Goal: Task Accomplishment & Management: Manage account settings

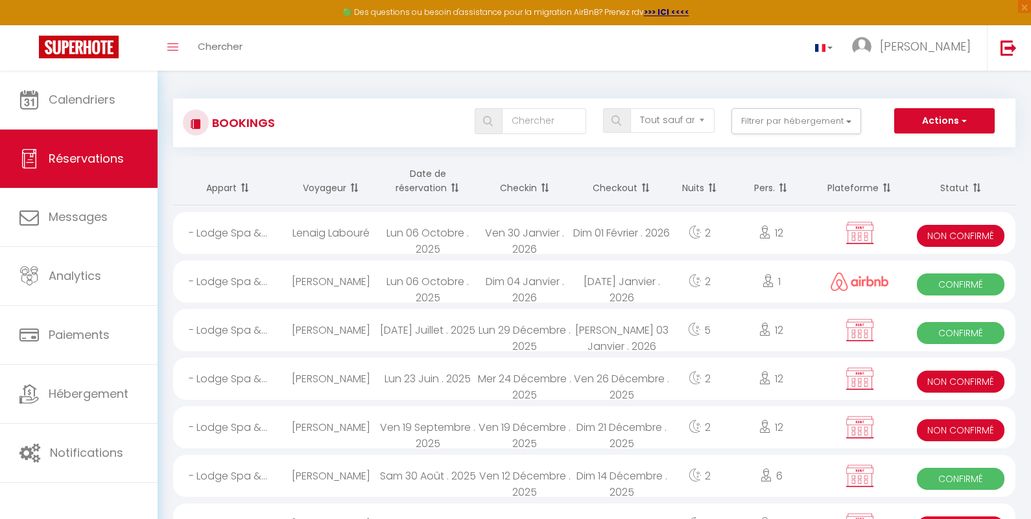
select select "not_cancelled"
click at [860, 193] on th "Plateforme" at bounding box center [859, 181] width 93 height 49
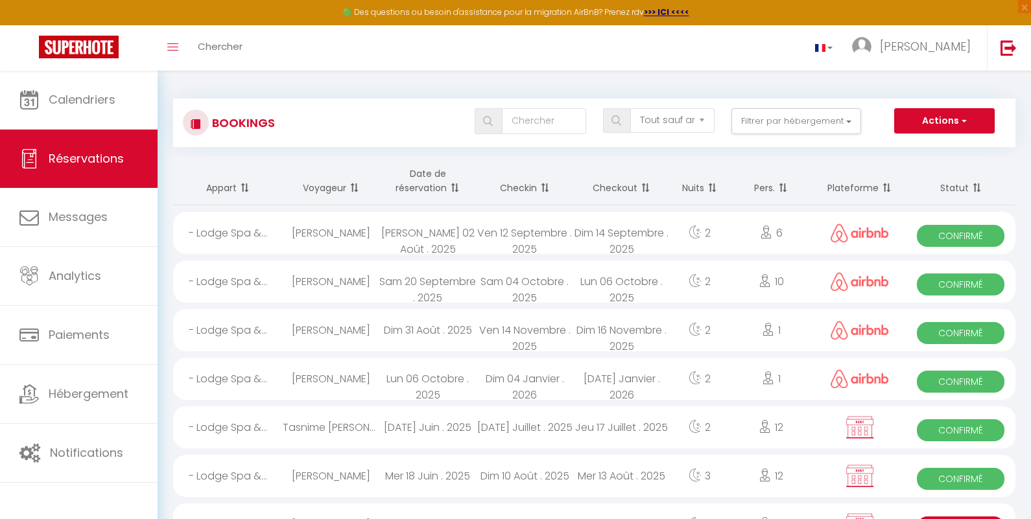
click at [333, 280] on div "Theo Mirel" at bounding box center [331, 282] width 97 height 42
select select "OK"
select select "1"
select select "0"
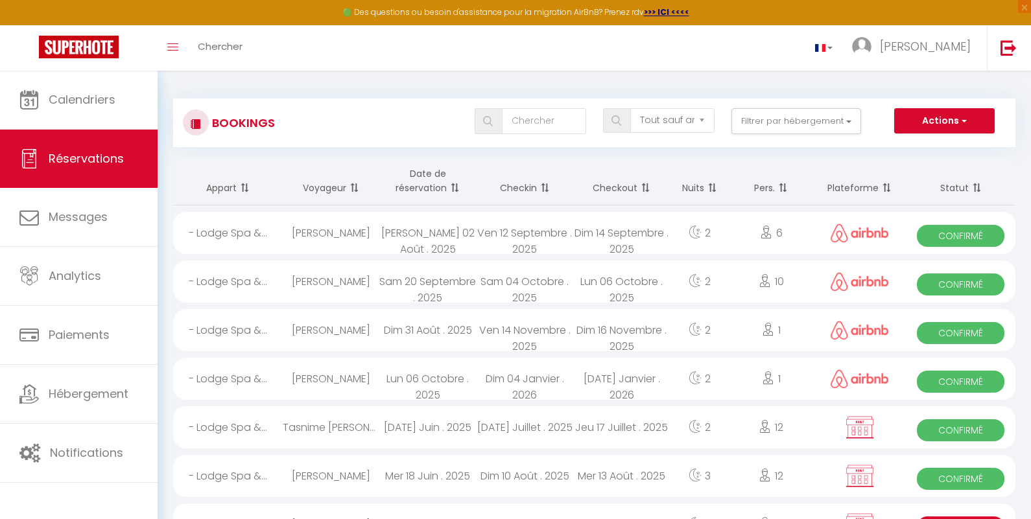
select select "1"
select select
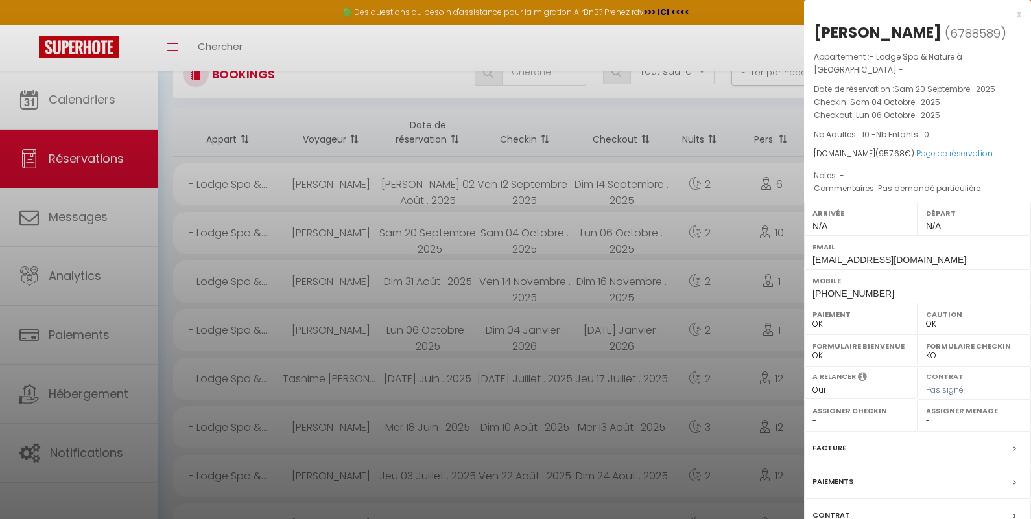
scroll to position [46, 0]
click at [939, 445] on div "Facture" at bounding box center [917, 449] width 227 height 34
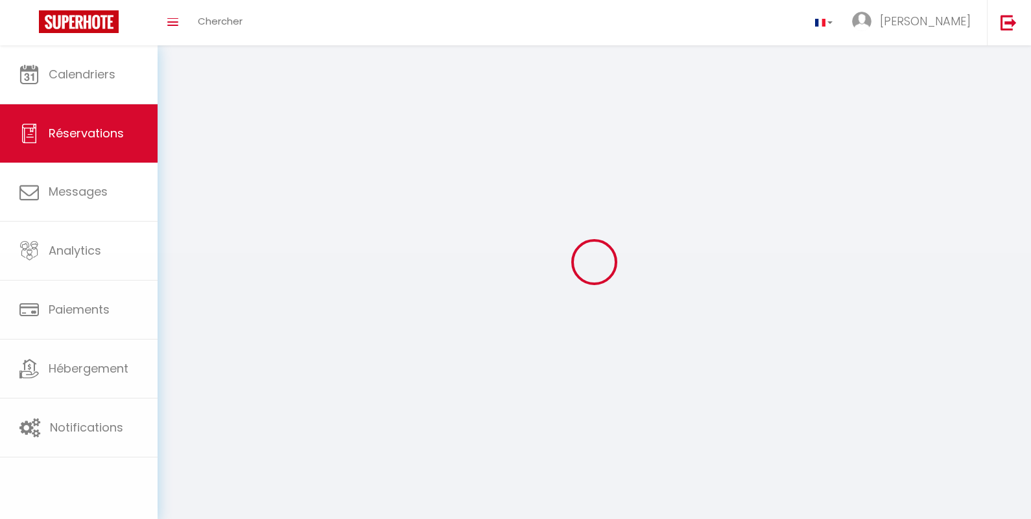
click at [939, 445] on div at bounding box center [594, 262] width 842 height 403
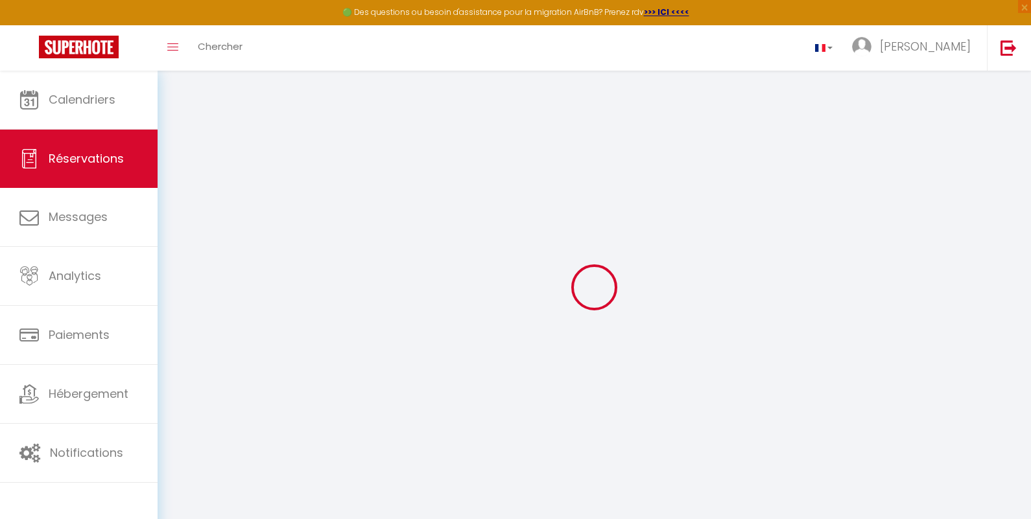
select select
checkbox input "false"
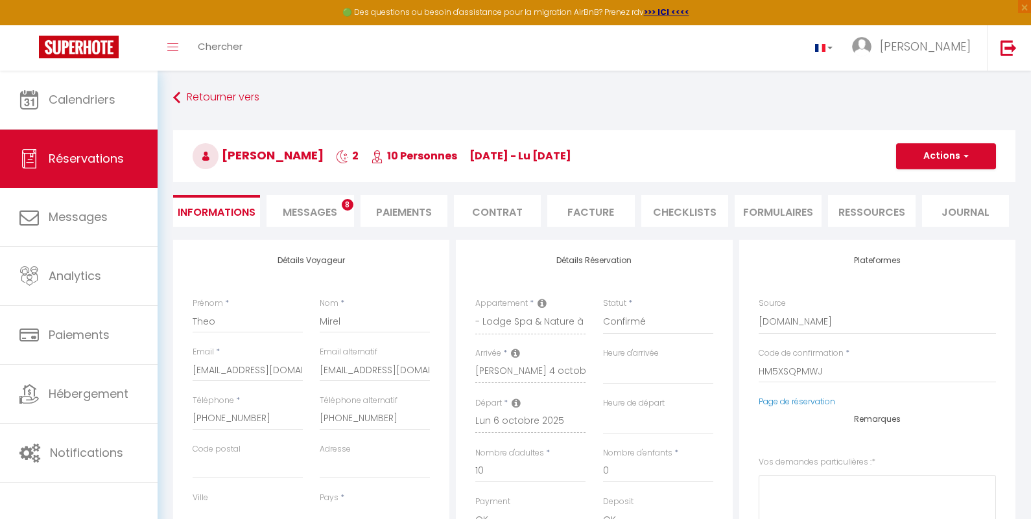
select select
checkbox input "false"
type \ "Pas demandé particulière"
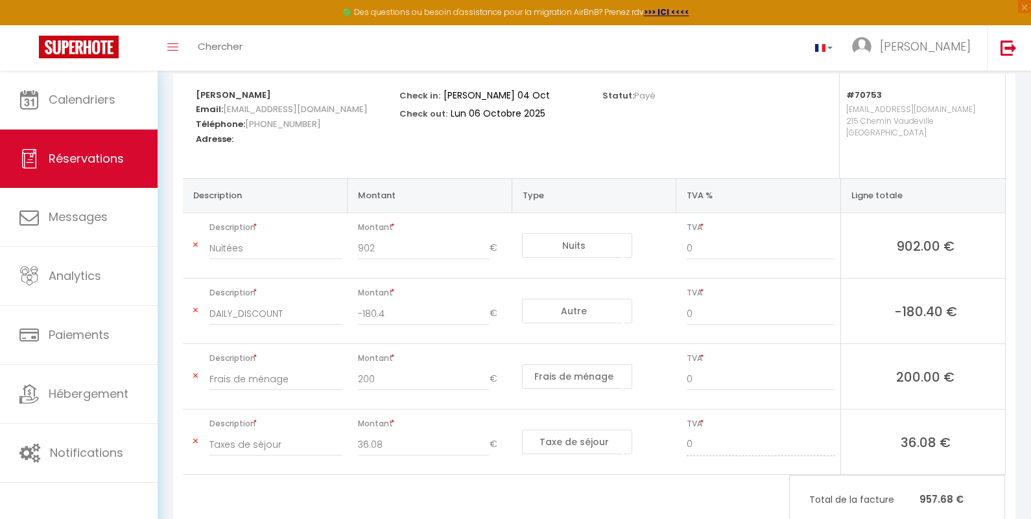
scroll to position [174, 0]
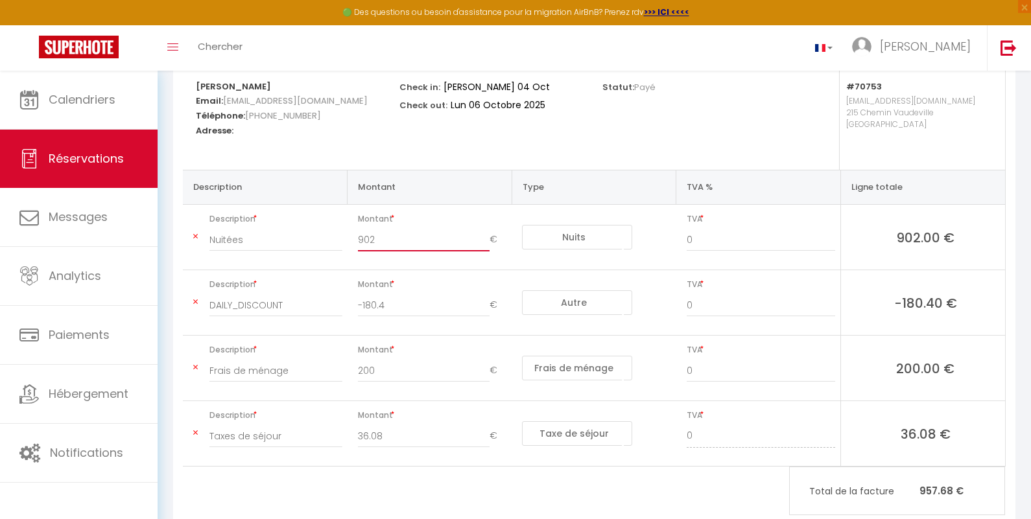
click at [364, 241] on input "902" at bounding box center [424, 239] width 132 height 23
type input "721.6"
click at [276, 305] on input "DAILY_DISCOUNT" at bounding box center [275, 305] width 133 height 23
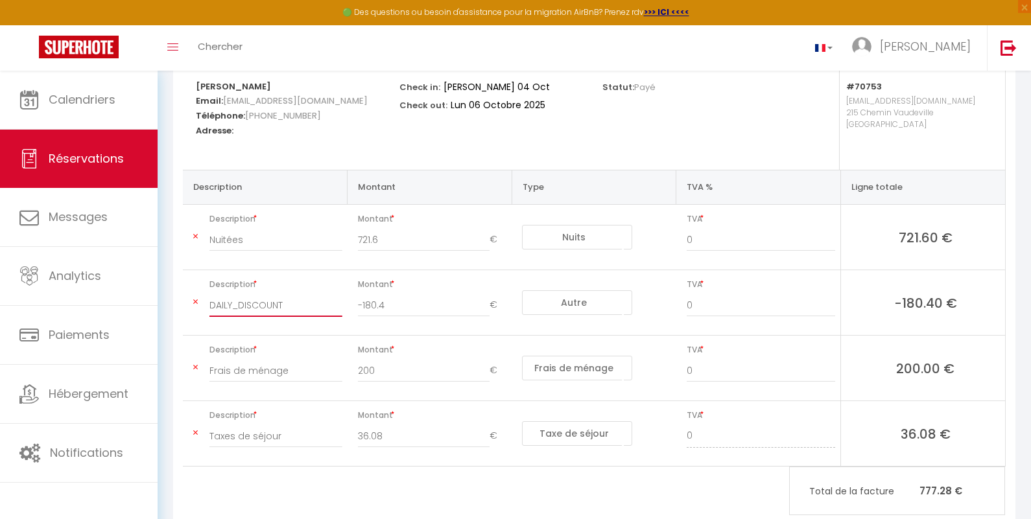
click at [276, 305] on input "DAILY_DISCOUNT" at bounding box center [275, 305] width 133 height 23
click at [218, 308] on input "frais de service" at bounding box center [275, 305] width 133 height 23
click at [289, 307] on input "Frais de service" at bounding box center [275, 305] width 133 height 23
type input "Frais de service AIRBNB"
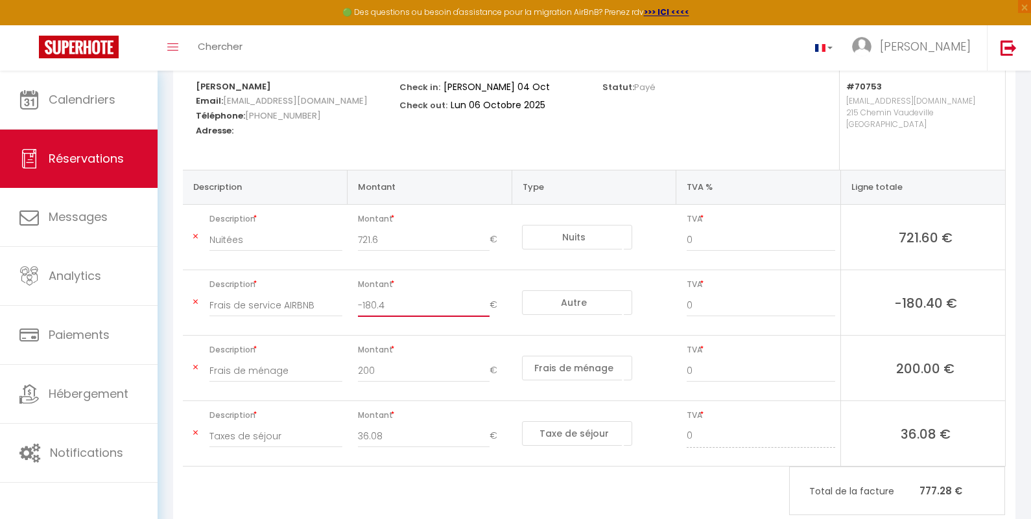
click at [395, 300] on input "-180.4" at bounding box center [424, 305] width 132 height 23
click at [388, 305] on input "-180.4" at bounding box center [424, 305] width 132 height 23
type input "-138.24"
click at [195, 433] on icon at bounding box center [195, 433] width 5 height 8
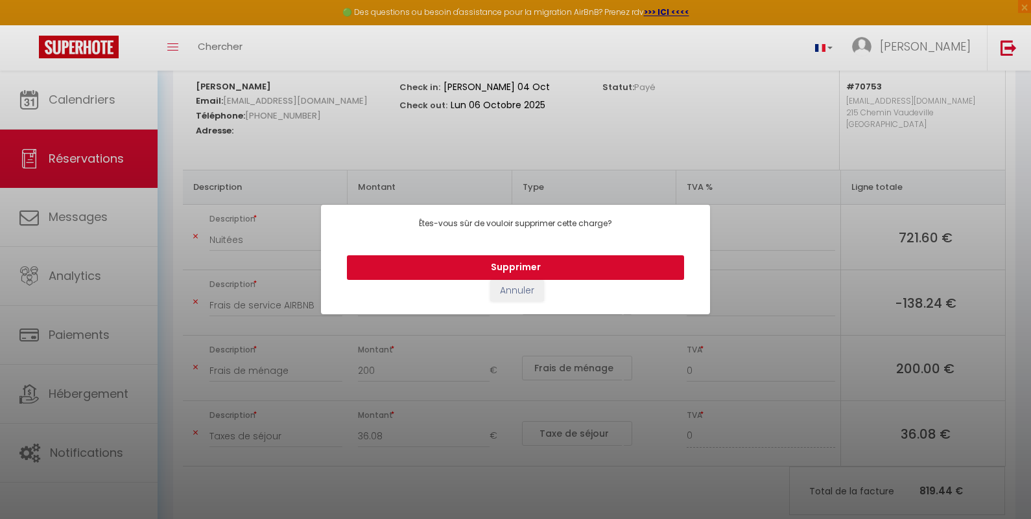
click at [494, 274] on button "Supprimer" at bounding box center [515, 267] width 337 height 25
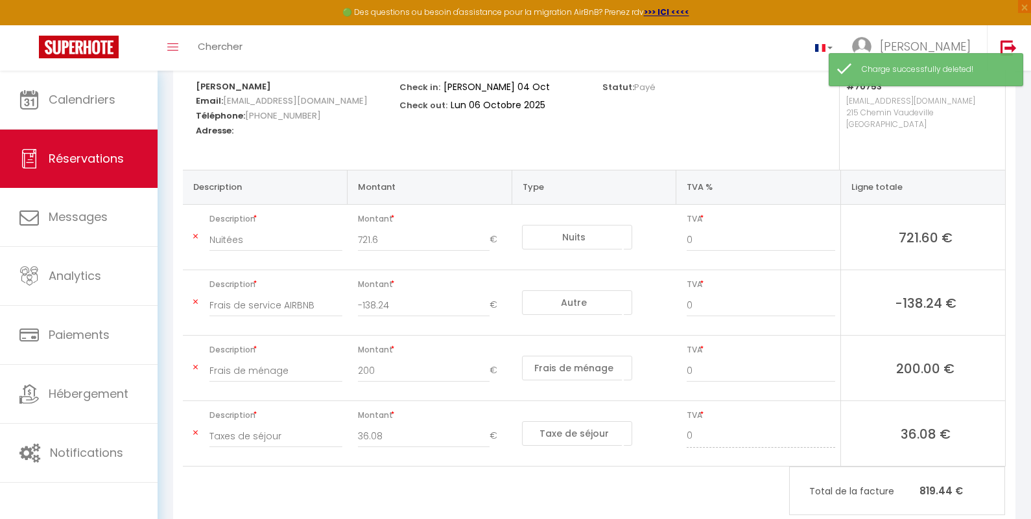
type input "902"
type input "DAILY_DISCOUNT"
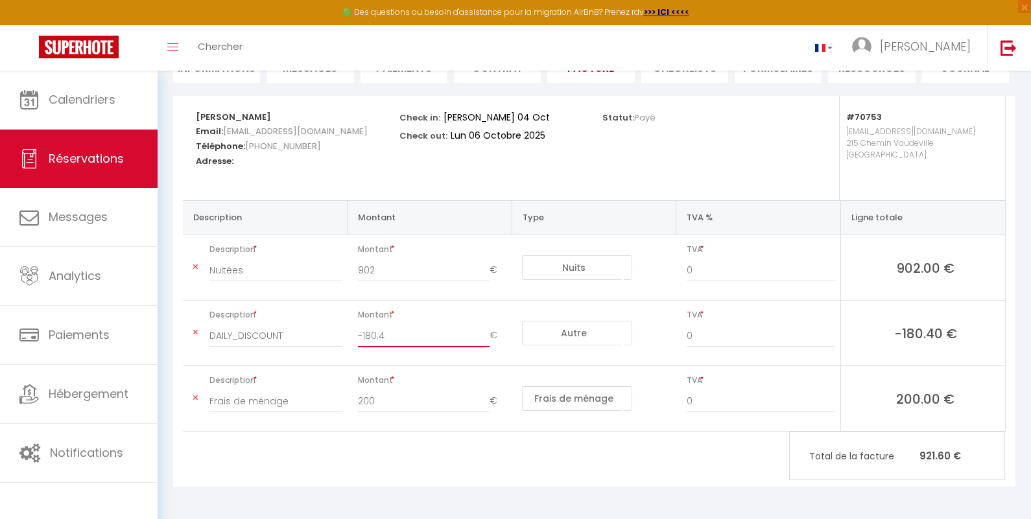
click at [387, 335] on input "-180.4" at bounding box center [424, 335] width 132 height 23
type input "-138.24"
click at [373, 269] on input "902" at bounding box center [424, 270] width 132 height 23
type input "721.6"
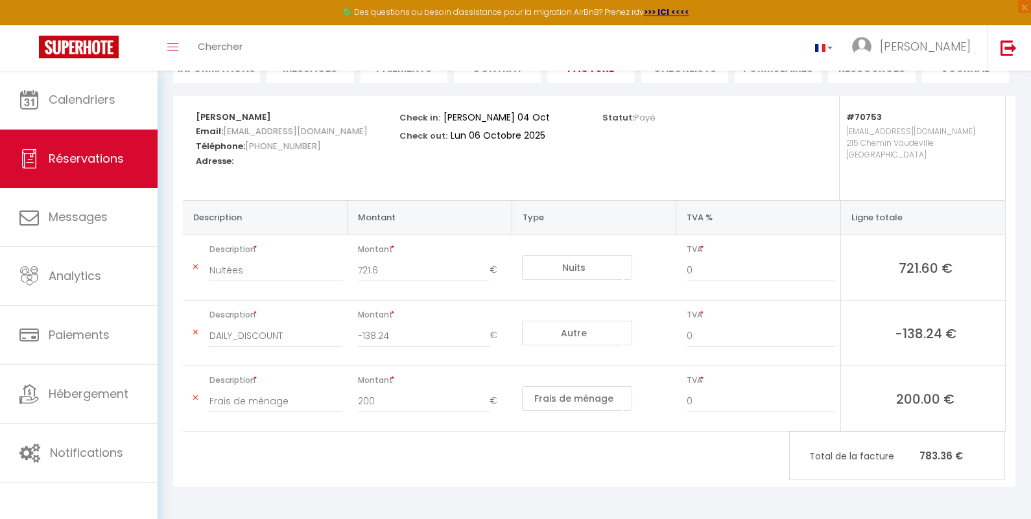
click at [414, 447] on div "Theo Mirel Email: j0omwiv9jv16hg3d9nmvgxuzleot@reply.superhote.com Téléphone: +…" at bounding box center [594, 291] width 842 height 391
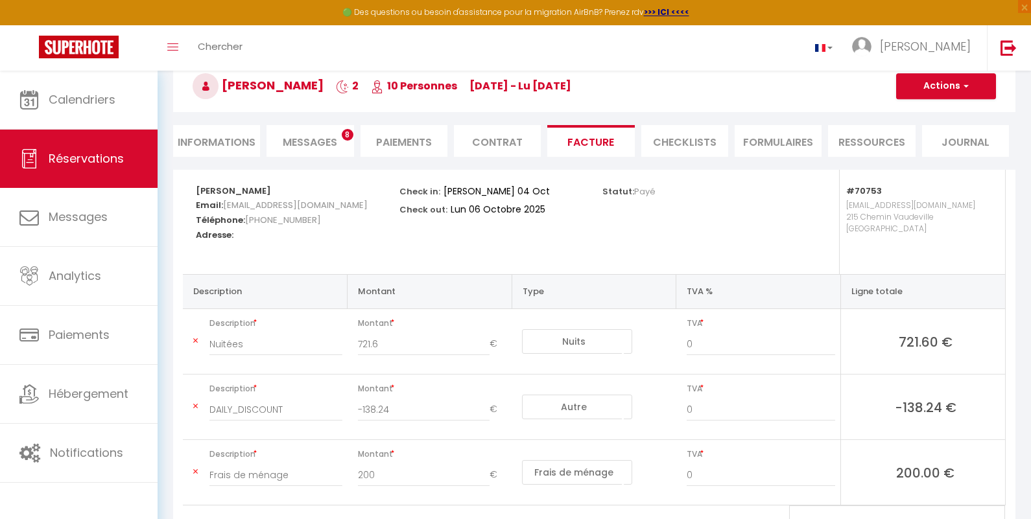
scroll to position [65, 0]
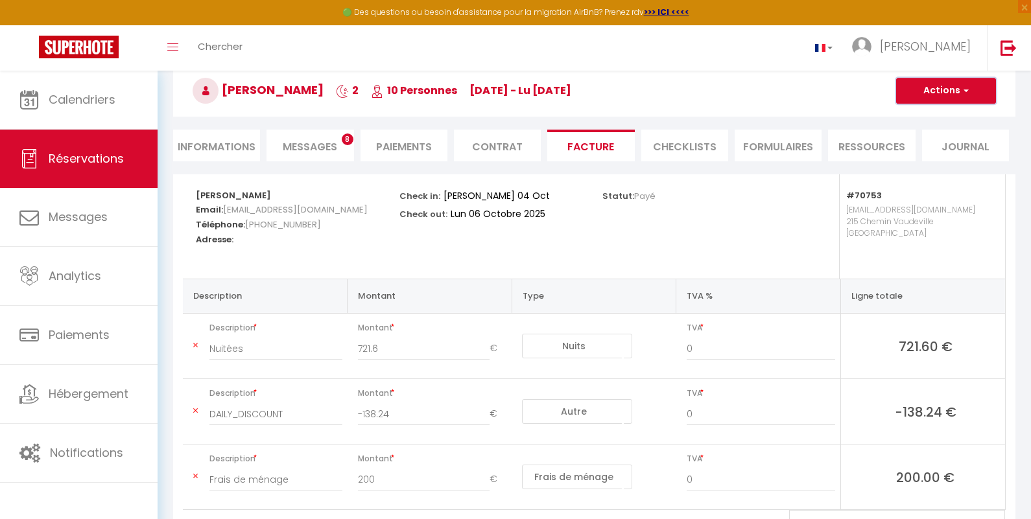
click at [928, 102] on button "Actions" at bounding box center [946, 91] width 100 height 26
click at [931, 136] on link "Aperçu et éditer" at bounding box center [936, 136] width 109 height 17
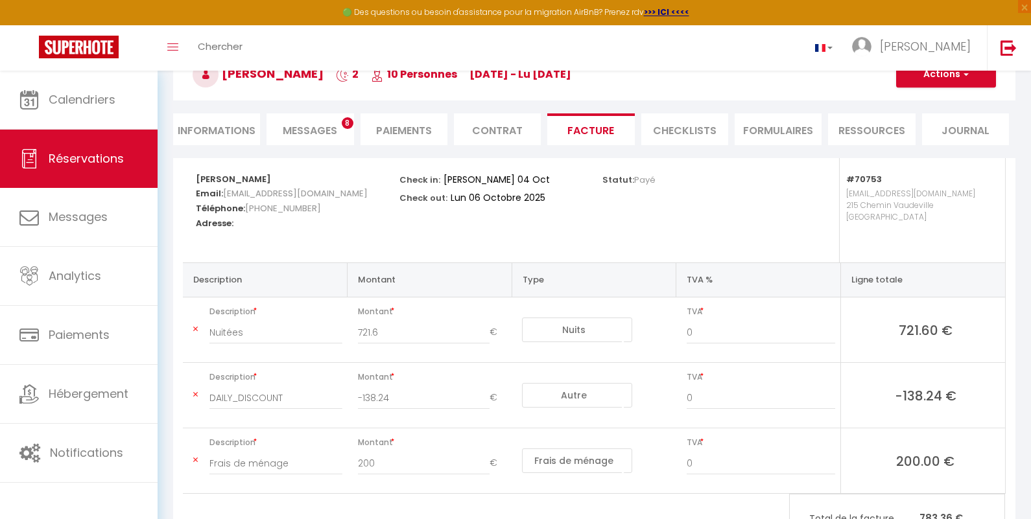
scroll to position [0, 0]
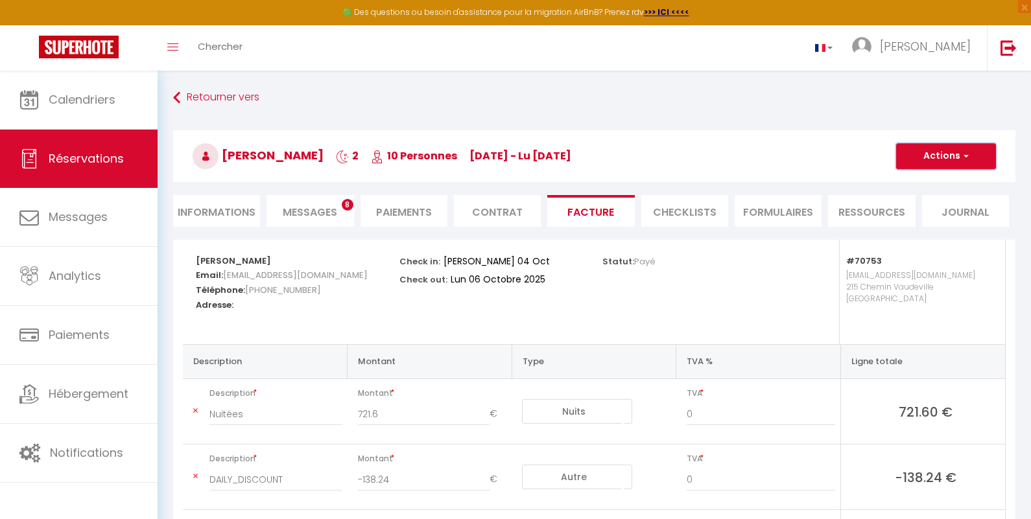
click at [964, 156] on span "button" at bounding box center [964, 156] width 8 height 12
click at [930, 185] on link "Enregistrer" at bounding box center [936, 184] width 109 height 17
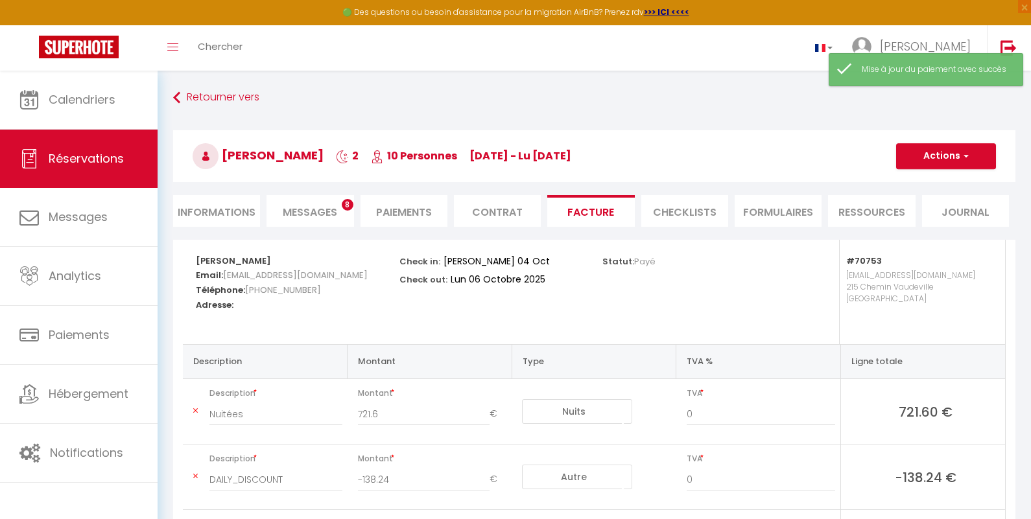
scroll to position [7, 0]
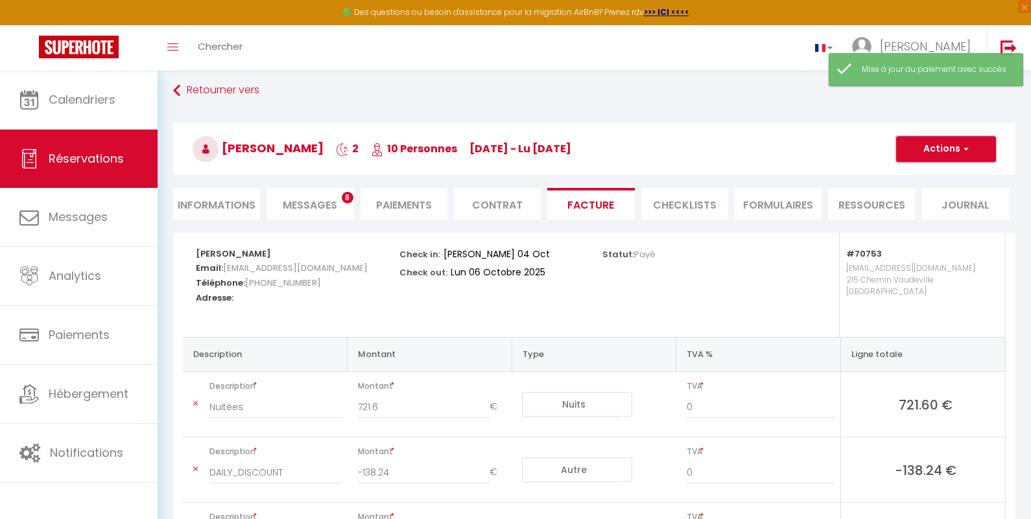
click at [952, 153] on button "Actions" at bounding box center [946, 149] width 100 height 26
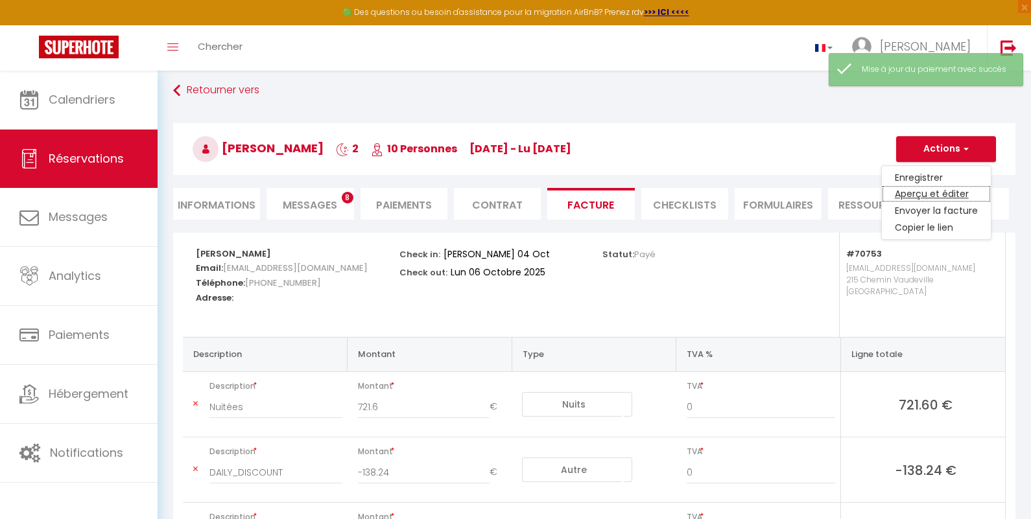
click at [947, 193] on link "Aperçu et éditer" at bounding box center [936, 194] width 109 height 17
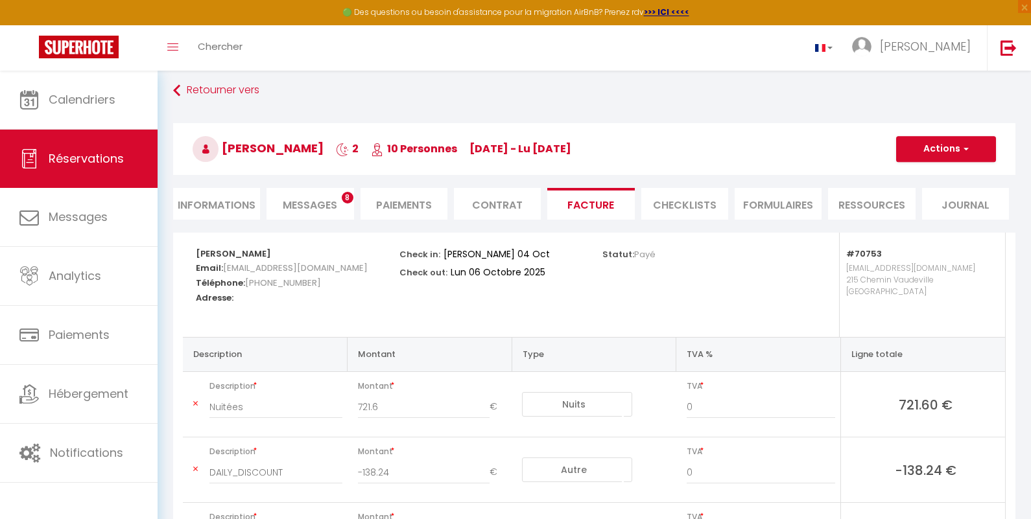
scroll to position [0, 0]
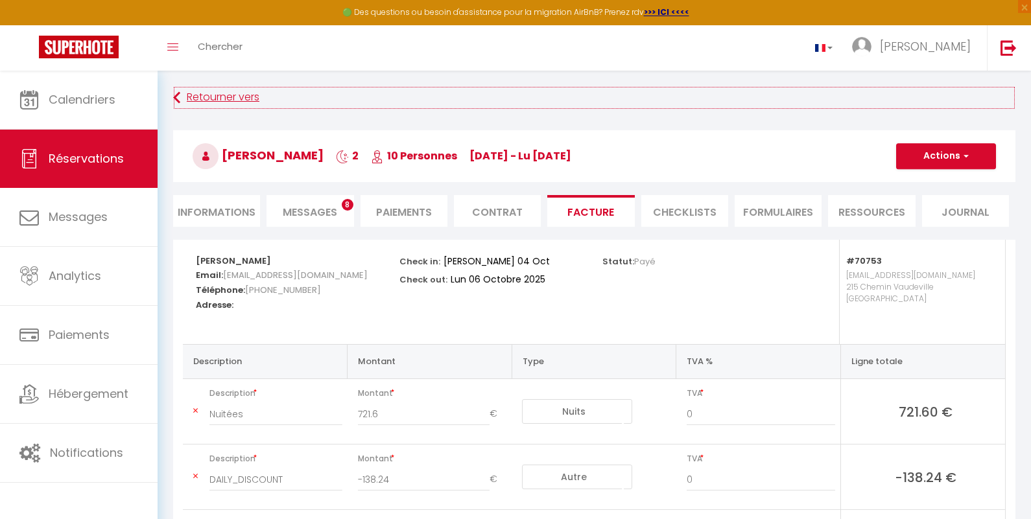
click at [235, 92] on link "Retourner vers" at bounding box center [594, 97] width 842 height 23
select select "not_cancelled"
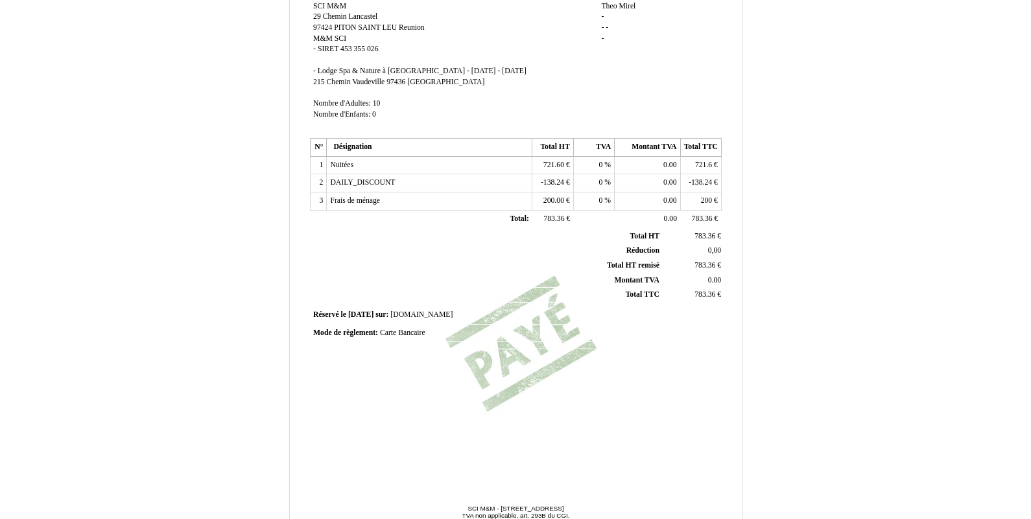
scroll to position [263, 0]
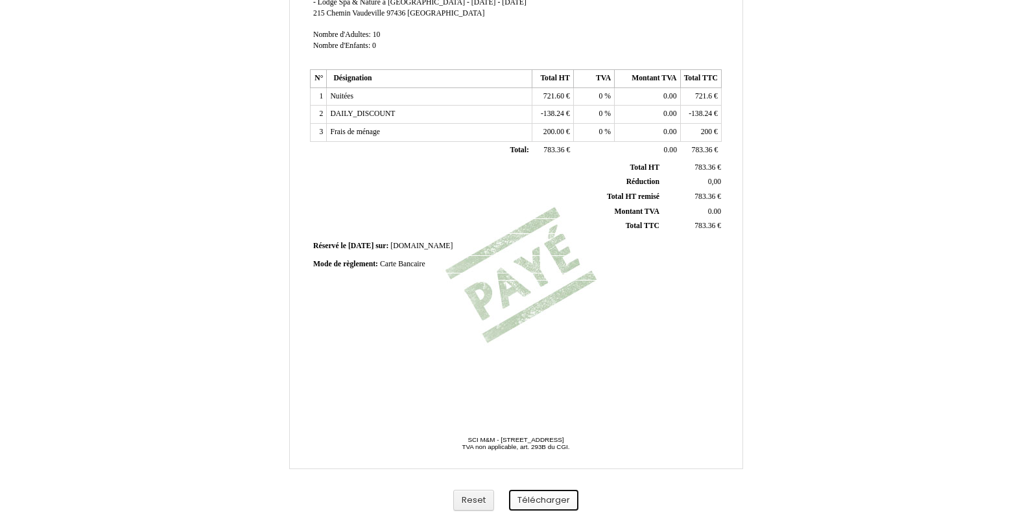
click at [524, 502] on button "Télécharger" at bounding box center [543, 500] width 69 height 21
